Goal: Find specific page/section: Find specific page/section

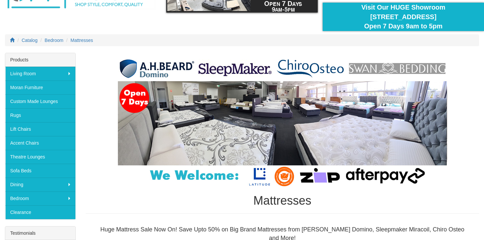
scroll to position [55, 0]
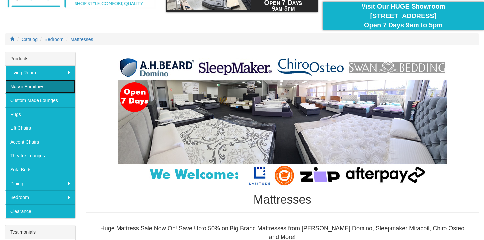
click at [53, 82] on link "Moran Furniture" at bounding box center [40, 86] width 70 height 14
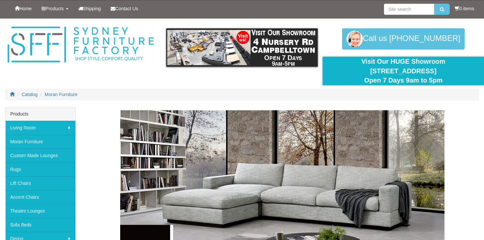
drag, startPoint x: 358, startPoint y: 71, endPoint x: 450, endPoint y: 74, distance: 91.6
click at [450, 74] on div "Visit Our HUGE Showroom 4 Nursery Rd Campbelltown Open 7 Days 9am to 5pm" at bounding box center [404, 71] width 152 height 28
copy div "[STREET_ADDRESS]"
click at [101, 114] on div "Moran Furniture" at bounding box center [283, 205] width 394 height 191
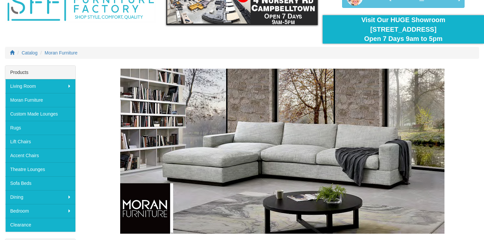
scroll to position [65, 0]
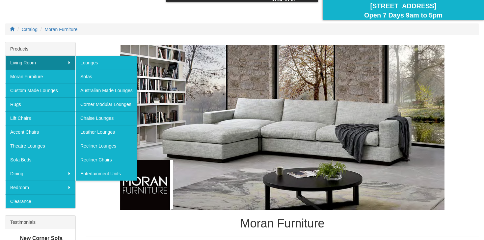
click at [91, 44] on div "Moran Furniture For almost 60 years, Moran Furniture has been synonymous for un…" at bounding box center [283, 196] width 404 height 309
